Goal: Task Accomplishment & Management: Use online tool/utility

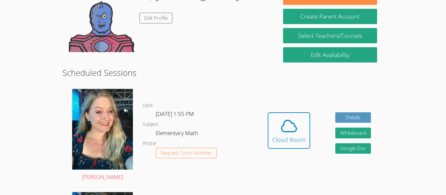
scroll to position [119, 0]
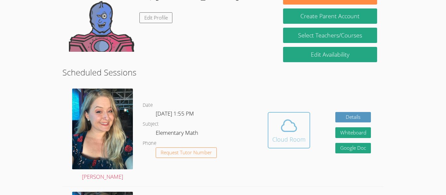
click at [291, 127] on icon at bounding box center [289, 126] width 18 height 18
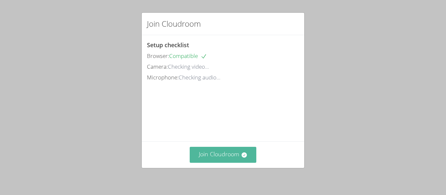
click at [244, 151] on button "Join Cloudroom" at bounding box center [223, 155] width 67 height 16
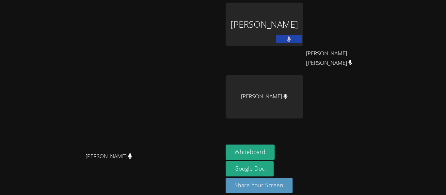
click at [62, 149] on video at bounding box center [111, 88] width 98 height 122
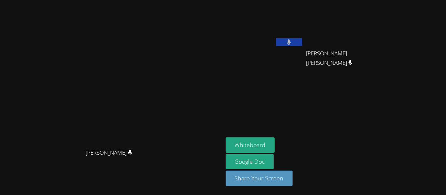
click at [291, 42] on icon at bounding box center [289, 42] width 4 height 6
click at [302, 45] on button at bounding box center [289, 42] width 26 height 8
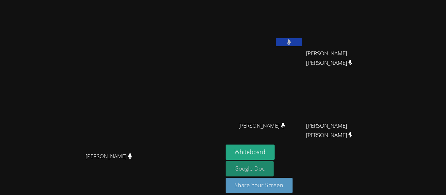
click at [274, 171] on link "Google Doc" at bounding box center [249, 169] width 48 height 15
click at [274, 170] on link "Google Doc" at bounding box center [249, 169] width 48 height 15
click at [274, 168] on link "Google Doc" at bounding box center [249, 169] width 48 height 15
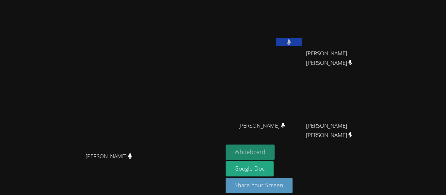
click at [275, 149] on button "Whiteboard" at bounding box center [249, 152] width 49 height 15
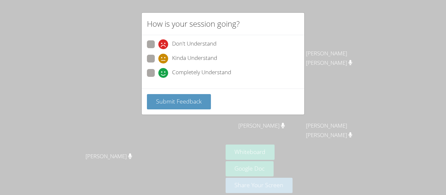
click at [158, 49] on span at bounding box center [158, 49] width 0 height 0
click at [158, 45] on input "Don't Understand" at bounding box center [161, 43] width 6 height 6
radio input "true"
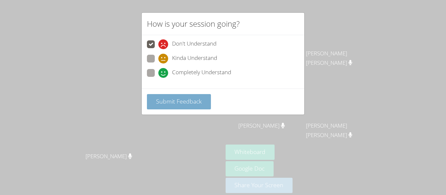
click at [179, 103] on span "Submit Feedback" at bounding box center [179, 102] width 46 height 8
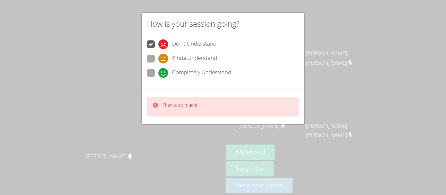
click at [191, 124] on div "Thanks so much!" at bounding box center [223, 107] width 163 height 36
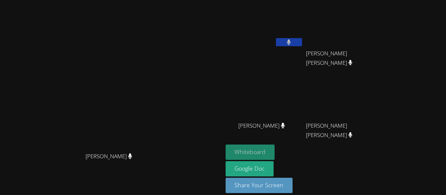
click at [275, 150] on button "Whiteboard" at bounding box center [249, 152] width 49 height 15
